Goal: Information Seeking & Learning: Learn about a topic

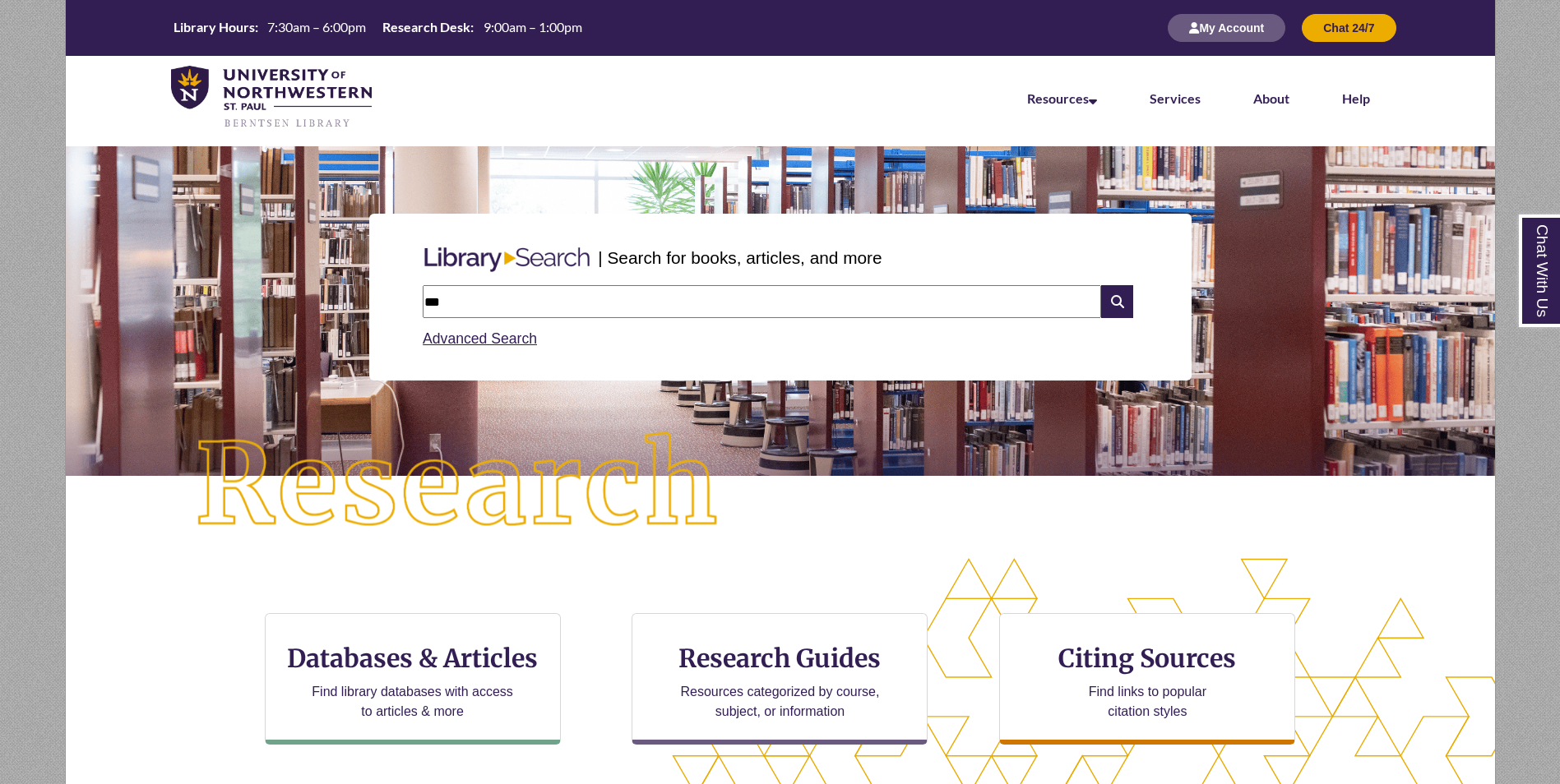
type input "**********"
click at [1118, 292] on icon at bounding box center [1116, 302] width 31 height 33
